Goal: Task Accomplishment & Management: Manage account settings

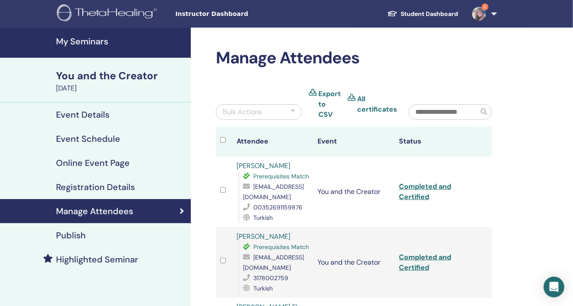
click at [97, 41] on h4 "My Seminars" at bounding box center [121, 41] width 130 height 10
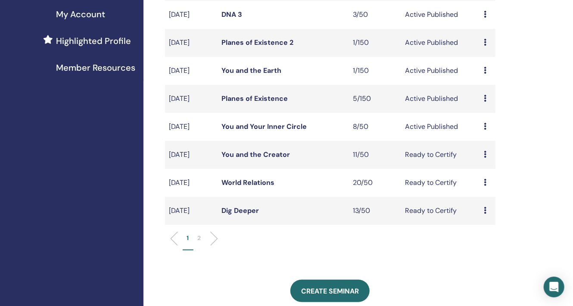
scroll to position [215, 0]
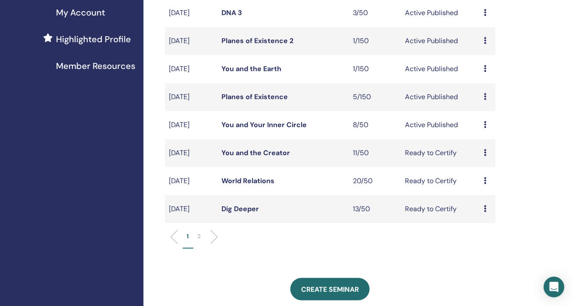
click at [269, 124] on link "You and Your Inner Circle" at bounding box center [263, 124] width 85 height 9
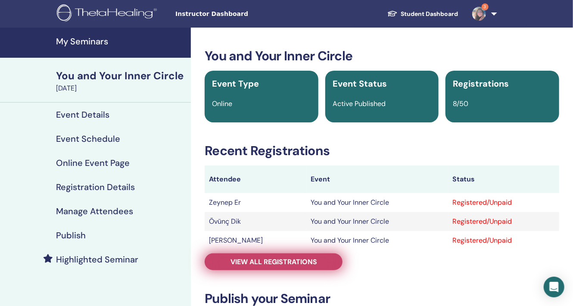
click at [268, 263] on span "View all registrations" at bounding box center [273, 261] width 87 height 9
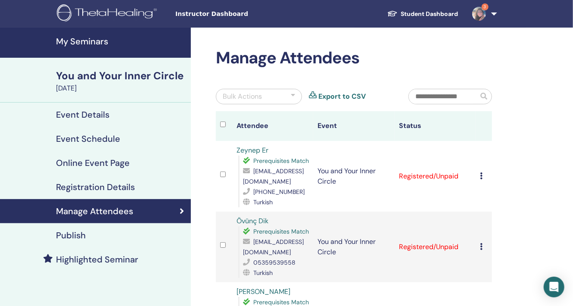
click at [95, 38] on h4 "My Seminars" at bounding box center [121, 41] width 130 height 10
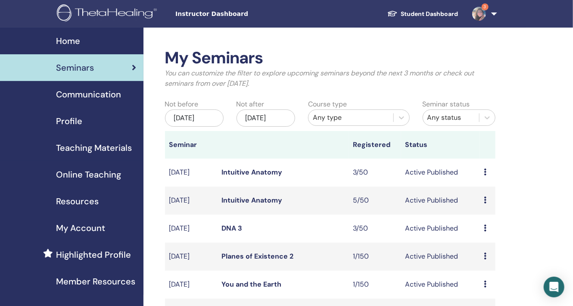
click at [92, 147] on span "Teaching Materials" at bounding box center [94, 147] width 76 height 13
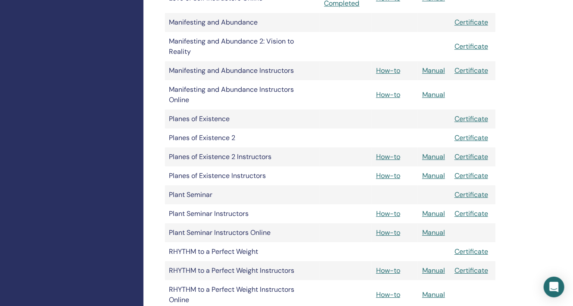
scroll to position [1120, 0]
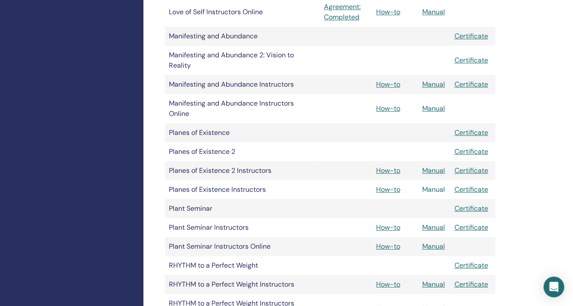
click at [441, 190] on link "Manual" at bounding box center [433, 189] width 23 height 9
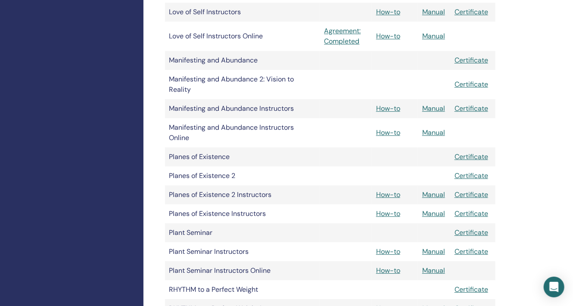
scroll to position [1077, 0]
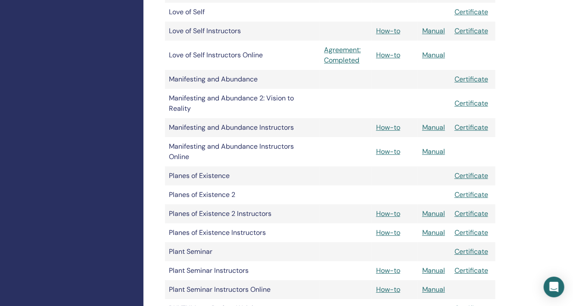
click at [216, 176] on td "Planes of Existence" at bounding box center [242, 175] width 155 height 19
click at [250, 177] on td "Planes of Existence" at bounding box center [242, 175] width 155 height 19
click at [242, 233] on td "Planes of Existence Instructors" at bounding box center [242, 232] width 155 height 19
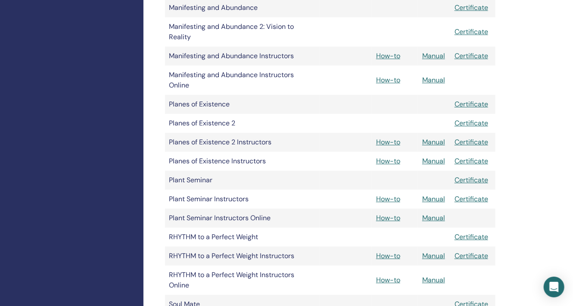
scroll to position [1163, 0]
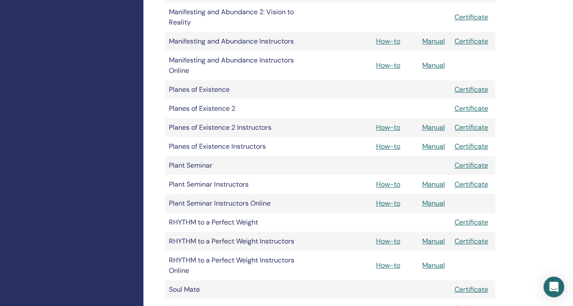
click at [207, 164] on td "Plant Seminar" at bounding box center [242, 165] width 155 height 19
click at [215, 90] on td "Planes of Existence" at bounding box center [242, 89] width 155 height 19
click at [434, 147] on link "Manual" at bounding box center [433, 146] width 23 height 9
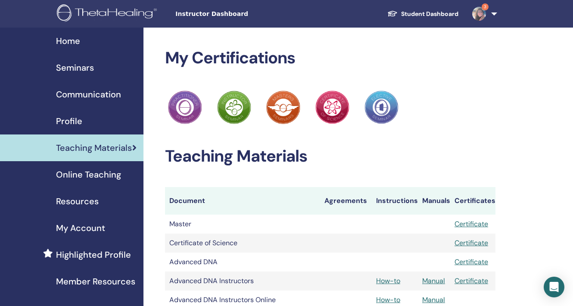
scroll to position [1163, 0]
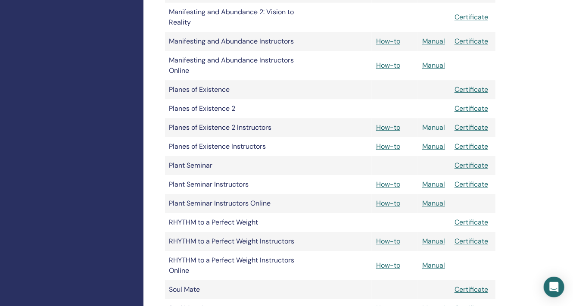
click at [434, 128] on link "Manual" at bounding box center [433, 127] width 23 height 9
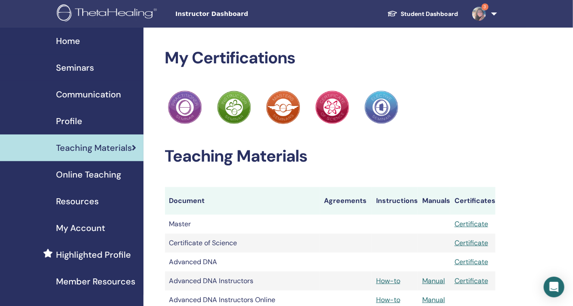
click at [114, 171] on span "Online Teaching" at bounding box center [88, 174] width 65 height 13
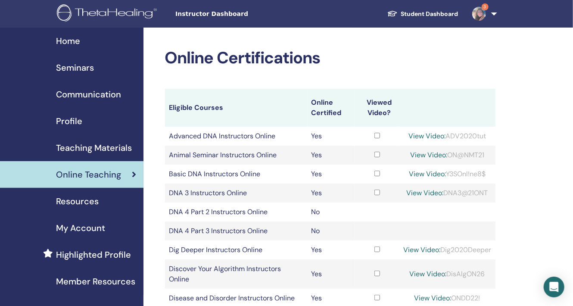
click at [95, 143] on span "Teaching Materials" at bounding box center [94, 147] width 76 height 13
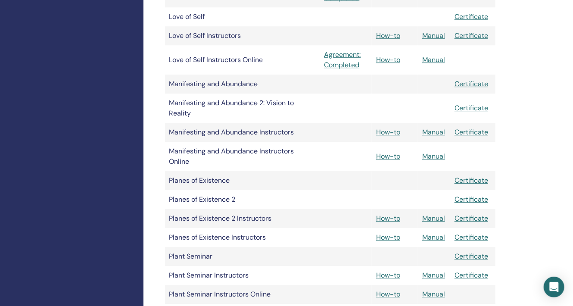
scroll to position [1077, 0]
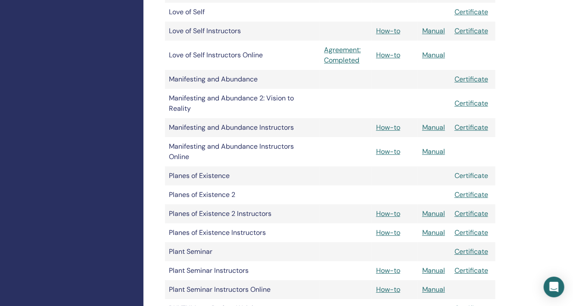
click at [471, 176] on link "Certificate" at bounding box center [471, 175] width 34 height 9
click at [211, 176] on td "Planes of Existence" at bounding box center [242, 175] width 155 height 19
click at [199, 176] on td "Planes of Existence" at bounding box center [242, 175] width 155 height 19
click at [212, 192] on td "Planes of Existence 2" at bounding box center [242, 194] width 155 height 19
click at [389, 213] on link "How-to" at bounding box center [388, 213] width 24 height 9
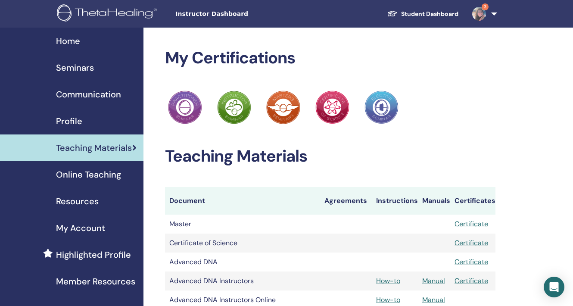
scroll to position [1077, 0]
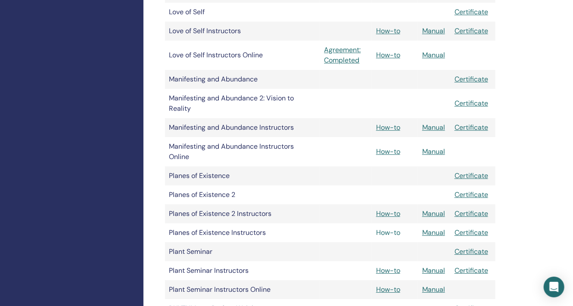
click at [393, 232] on link "How-to" at bounding box center [388, 232] width 24 height 9
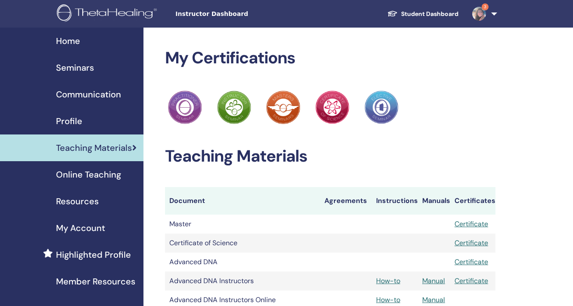
scroll to position [1077, 0]
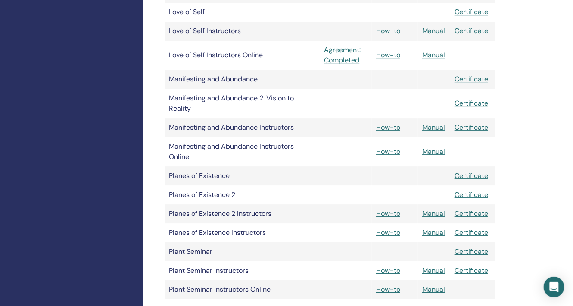
click at [222, 175] on td "Planes of Existence" at bounding box center [242, 175] width 155 height 19
click at [392, 173] on td at bounding box center [395, 175] width 46 height 19
click at [381, 177] on td at bounding box center [395, 175] width 46 height 19
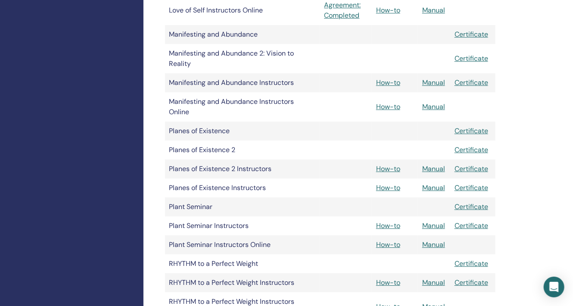
scroll to position [1034, 0]
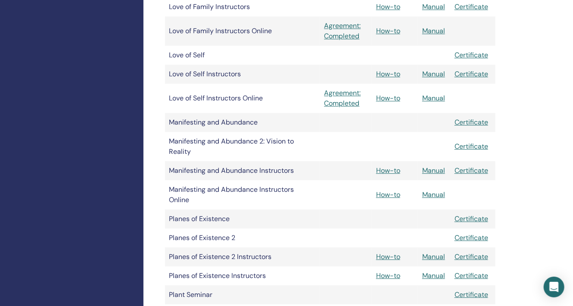
click at [222, 221] on td "Planes of Existence" at bounding box center [242, 218] width 155 height 19
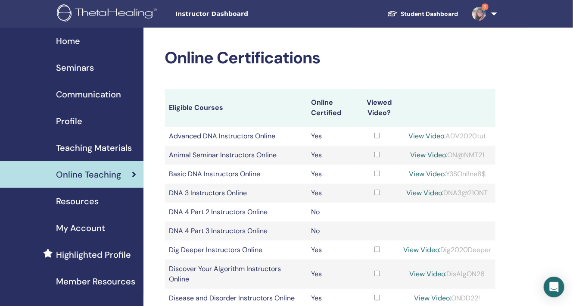
click at [85, 203] on span "Resources" at bounding box center [77, 201] width 43 height 13
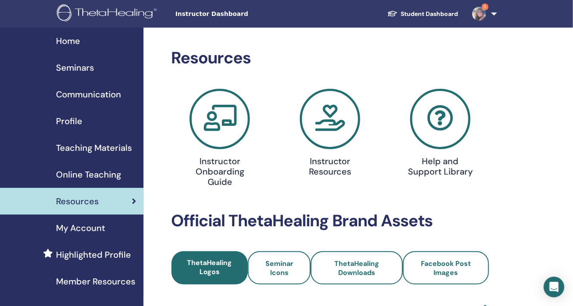
click at [93, 142] on span "Teaching Materials" at bounding box center [94, 147] width 76 height 13
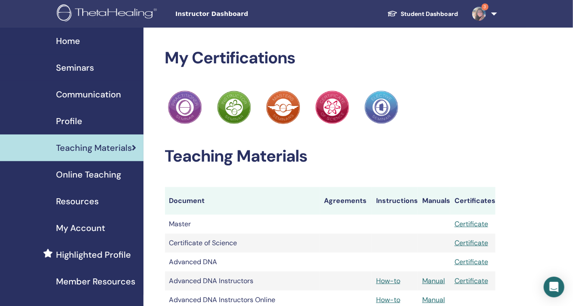
click at [468, 108] on div "ThetaHealing Practitioner ThetaHealing Instructor ThetaHealing Master ThetaHeal…" at bounding box center [330, 107] width 331 height 37
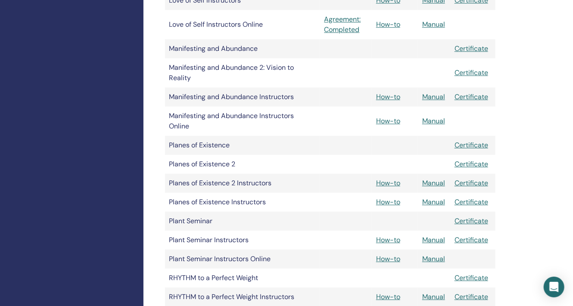
scroll to position [1120, 0]
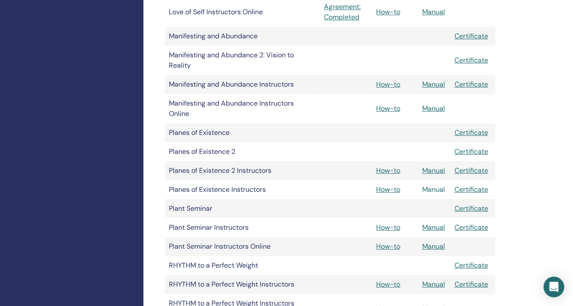
click at [441, 190] on link "Manual" at bounding box center [433, 189] width 23 height 9
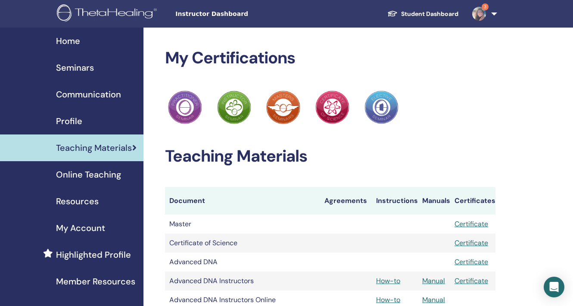
scroll to position [1120, 0]
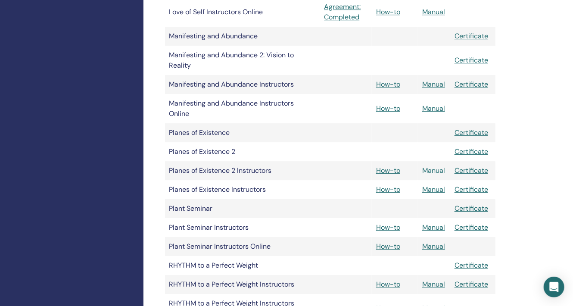
click at [435, 171] on link "Manual" at bounding box center [433, 170] width 23 height 9
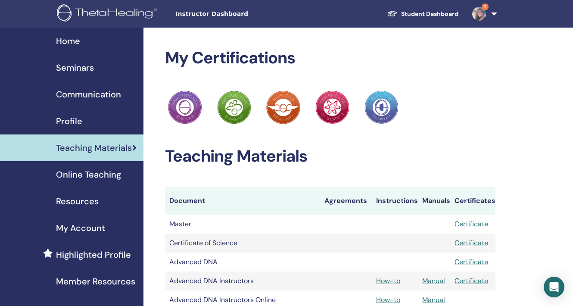
scroll to position [1120, 0]
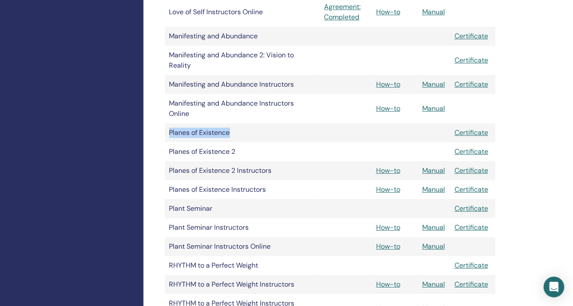
drag, startPoint x: 233, startPoint y: 131, endPoint x: 169, endPoint y: 133, distance: 63.3
click at [169, 133] on td "Planes of Existence" at bounding box center [242, 132] width 155 height 19
click at [210, 189] on td "Planes of Existence Instructors" at bounding box center [242, 189] width 155 height 19
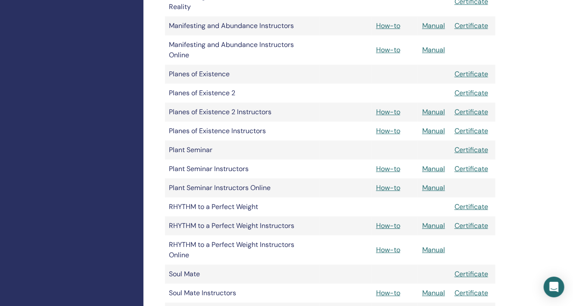
scroll to position [1163, 0]
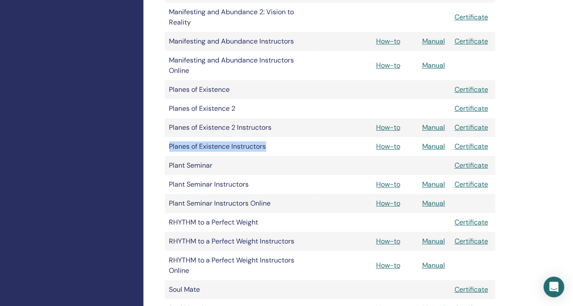
drag, startPoint x: 266, startPoint y: 146, endPoint x: 169, endPoint y: 145, distance: 97.4
click at [169, 145] on td "Planes of Existence Instructors" at bounding box center [242, 146] width 155 height 19
click at [186, 149] on td "Planes of Existence Instructors" at bounding box center [242, 146] width 155 height 19
drag, startPoint x: 270, startPoint y: 147, endPoint x: 170, endPoint y: 147, distance: 100.4
click at [170, 147] on td "Planes of Existence Instructors" at bounding box center [242, 146] width 155 height 19
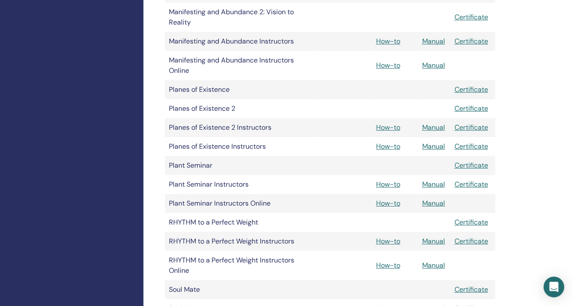
click at [255, 161] on td "Plant Seminar" at bounding box center [242, 165] width 155 height 19
click at [439, 147] on link "Manual" at bounding box center [433, 146] width 23 height 9
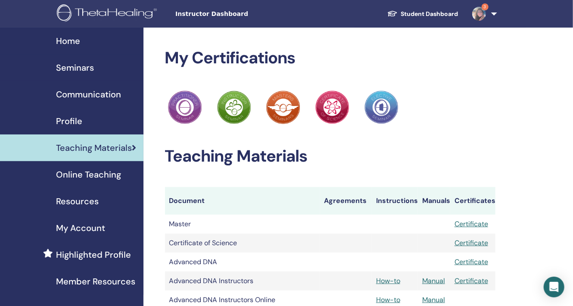
click at [86, 40] on div "Home" at bounding box center [72, 40] width 130 height 13
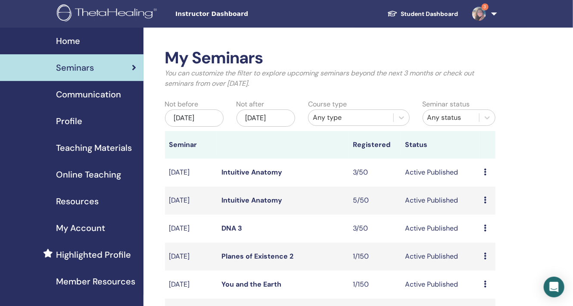
click at [262, 200] on link "Intuitive Anatomy" at bounding box center [251, 200] width 61 height 9
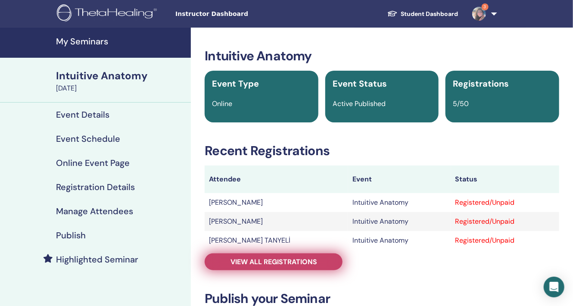
click at [282, 261] on span "View all registrations" at bounding box center [273, 261] width 87 height 9
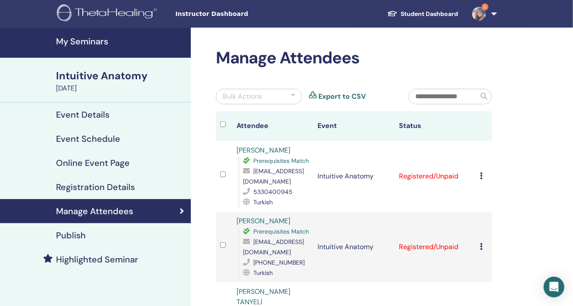
click at [96, 111] on h4 "Event Details" at bounding box center [82, 114] width 53 height 10
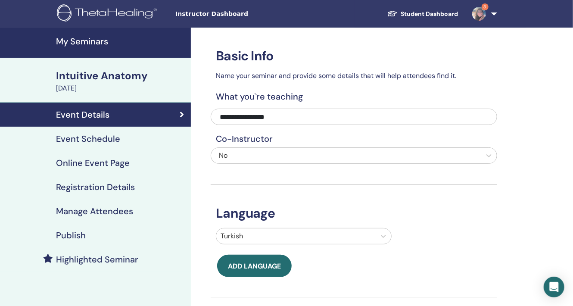
click at [112, 75] on div "Intuitive Anatomy" at bounding box center [121, 75] width 130 height 15
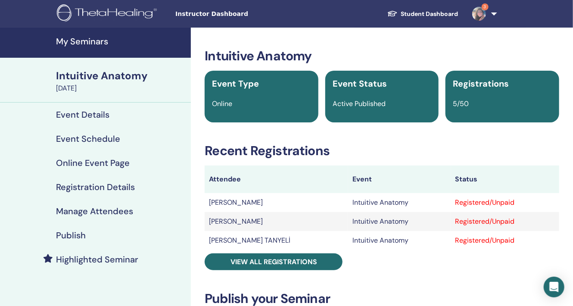
click at [92, 42] on h4 "My Seminars" at bounding box center [121, 41] width 130 height 10
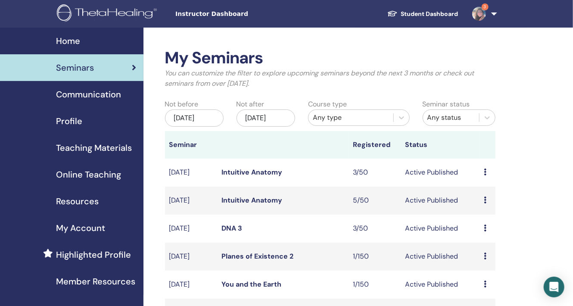
click at [267, 171] on link "Intuitive Anatomy" at bounding box center [251, 172] width 61 height 9
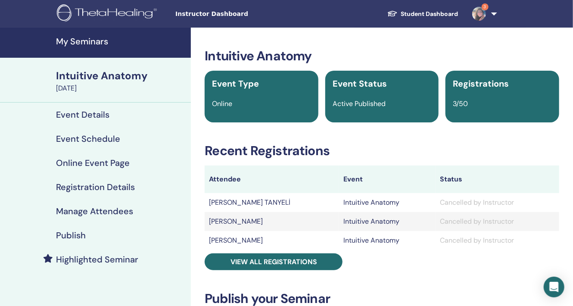
click at [112, 80] on div "Intuitive Anatomy" at bounding box center [121, 75] width 130 height 15
click at [79, 40] on h4 "My Seminars" at bounding box center [121, 41] width 130 height 10
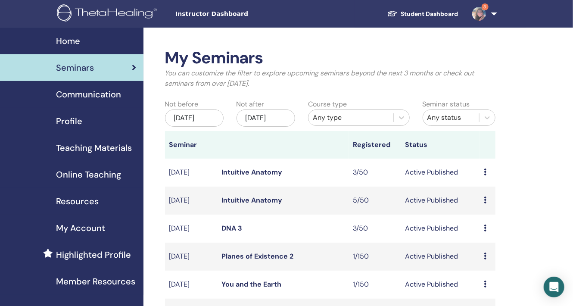
click at [486, 170] on icon at bounding box center [485, 171] width 3 height 7
click at [494, 215] on p "Cancel" at bounding box center [487, 216] width 33 height 10
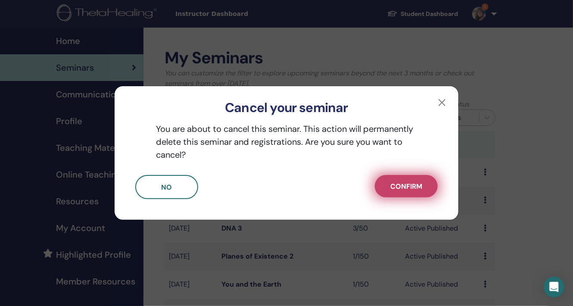
click at [407, 185] on span "Confirm" at bounding box center [406, 186] width 32 height 9
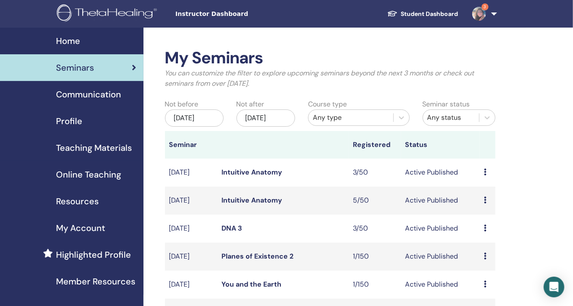
click at [268, 172] on link "Intuitive Anatomy" at bounding box center [251, 172] width 61 height 9
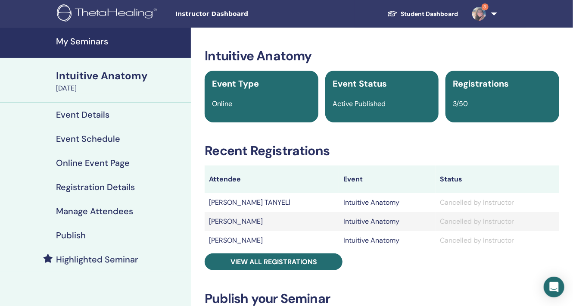
scroll to position [86, 0]
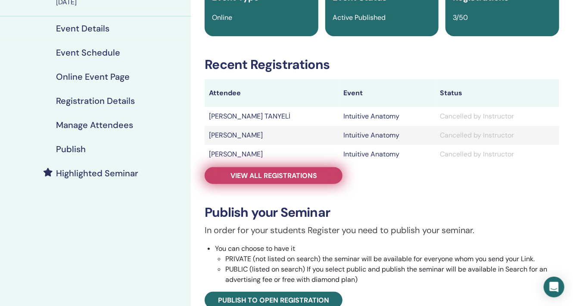
click at [285, 176] on span "View all registrations" at bounding box center [273, 175] width 87 height 9
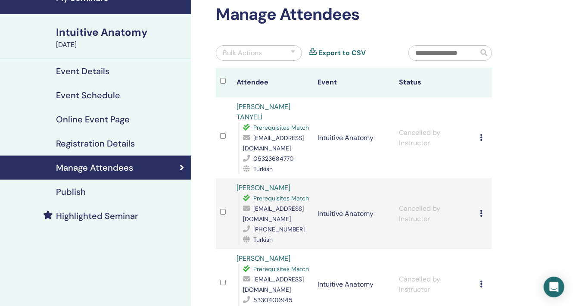
scroll to position [43, 0]
click at [483, 134] on div "Cancel Registration Do not auto-certify Mark as Paid Mark as Unpaid Mark as Abs…" at bounding box center [484, 138] width 8 height 10
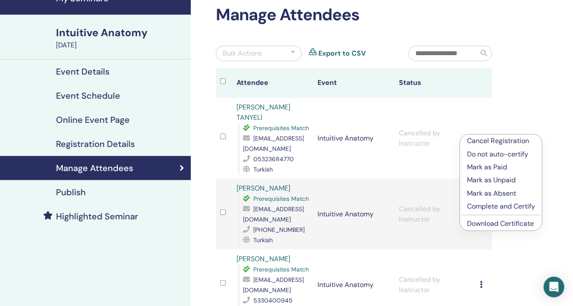
click at [495, 140] on p "Cancel Registration" at bounding box center [501, 141] width 68 height 10
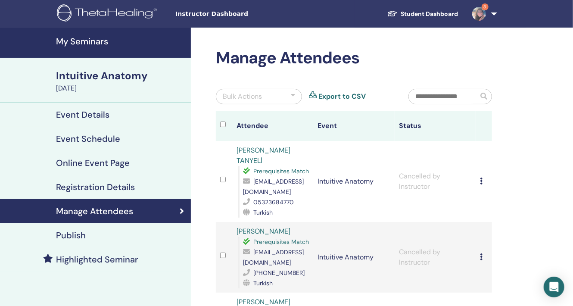
click at [102, 72] on div "Intuitive Anatomy" at bounding box center [121, 75] width 130 height 15
